Goal: Navigation & Orientation: Find specific page/section

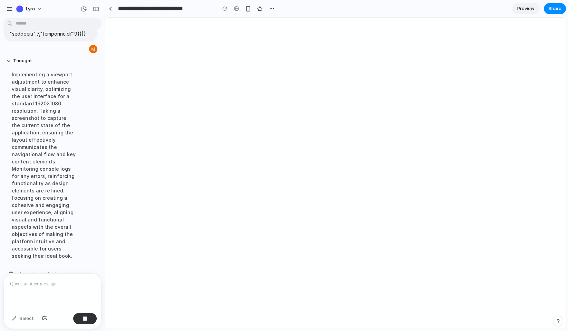
scroll to position [739, 0]
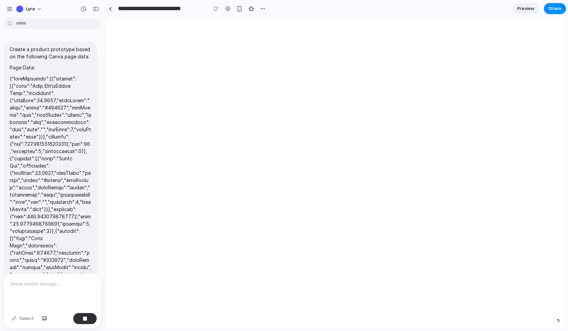
click at [110, 12] on link at bounding box center [110, 8] width 10 height 10
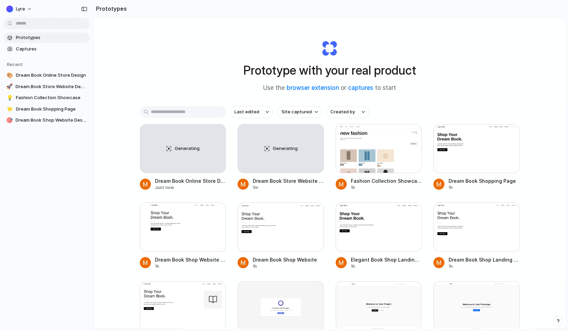
scroll to position [17, 0]
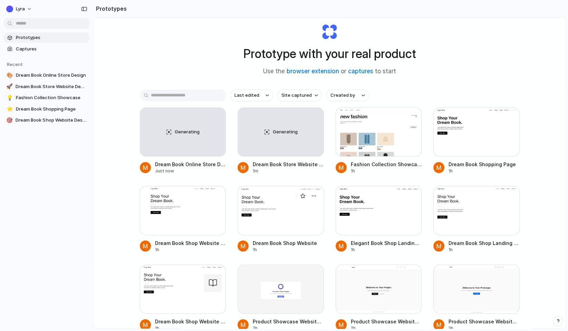
click at [267, 209] on div at bounding box center [280, 210] width 86 height 49
